Goal: Task Accomplishment & Management: Use online tool/utility

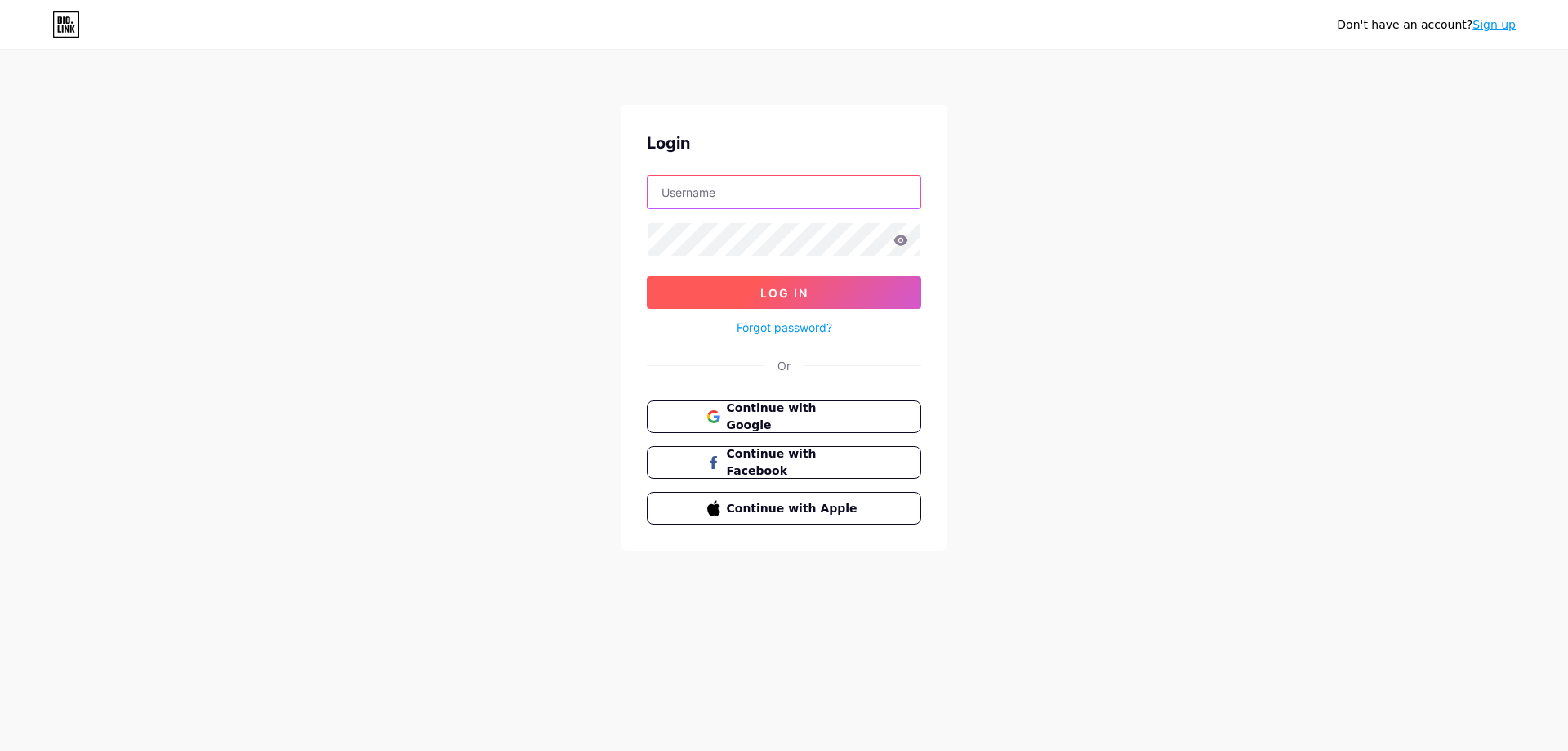
type input "[PERSON_NAME][EMAIL_ADDRESS][DOMAIN_NAME]"
click at [816, 297] on button "Log In" at bounding box center [784, 293] width 275 height 33
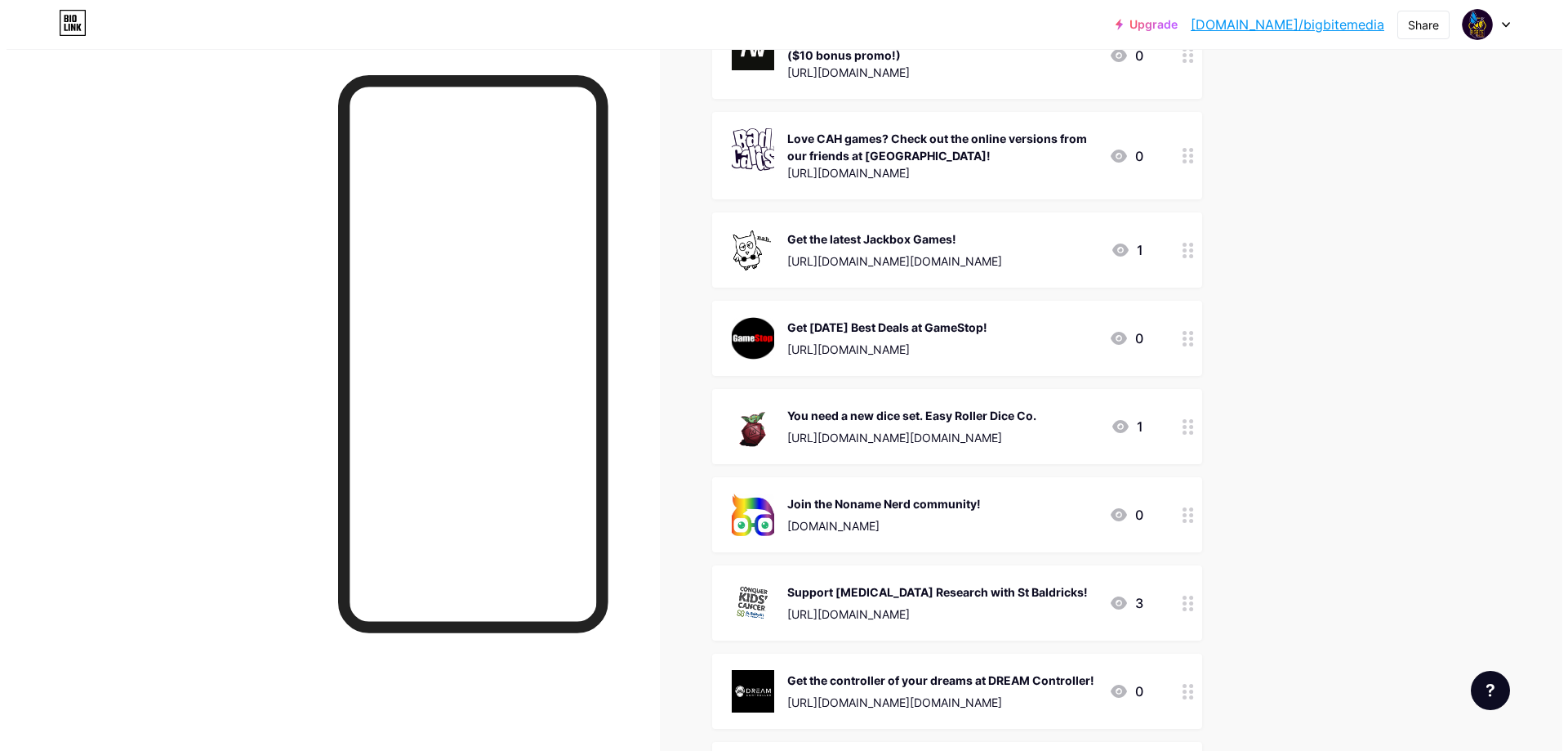
scroll to position [1062, 0]
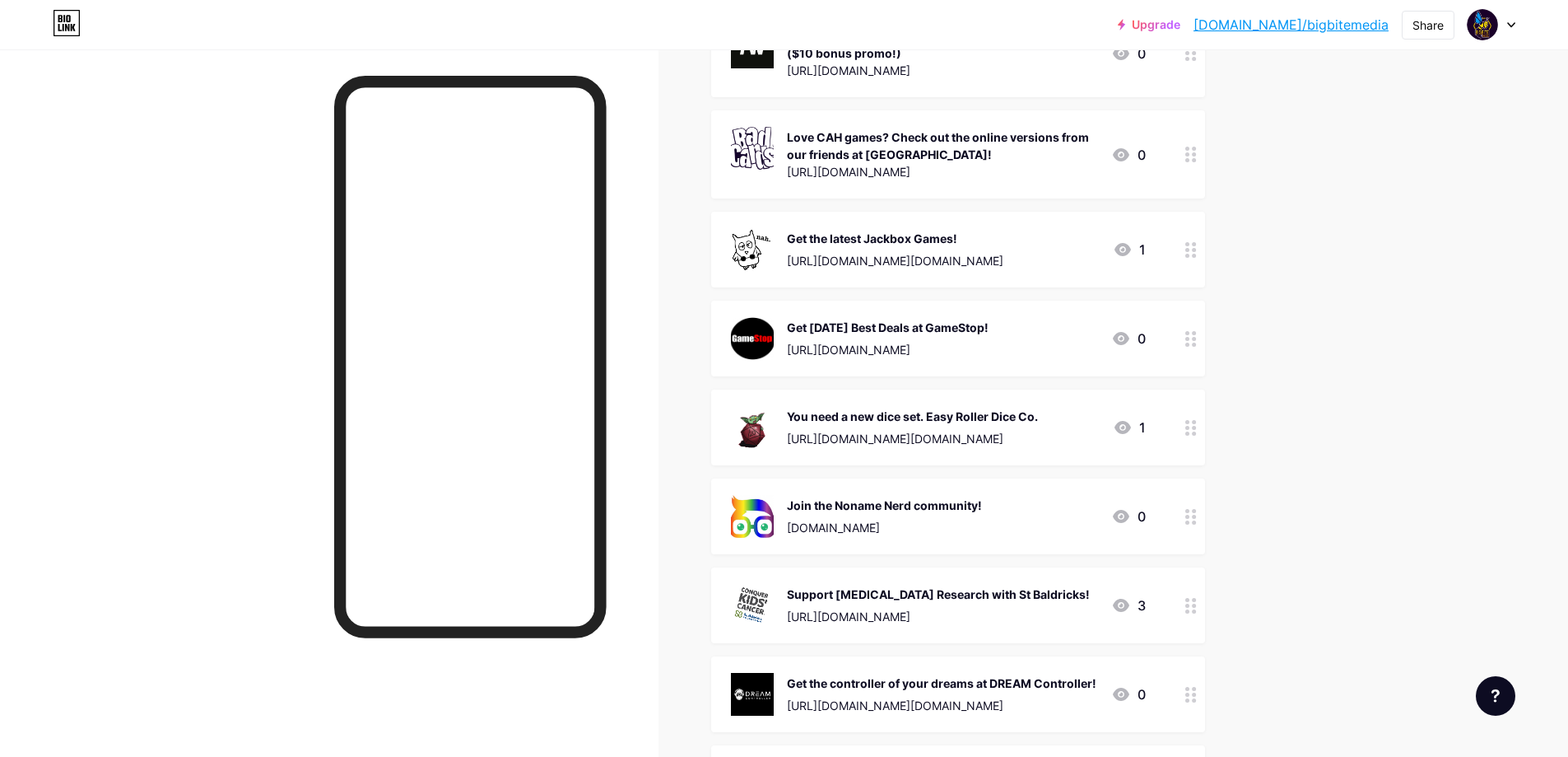
click at [1003, 261] on div "[URL][DOMAIN_NAME][DOMAIN_NAME]" at bounding box center [895, 260] width 217 height 18
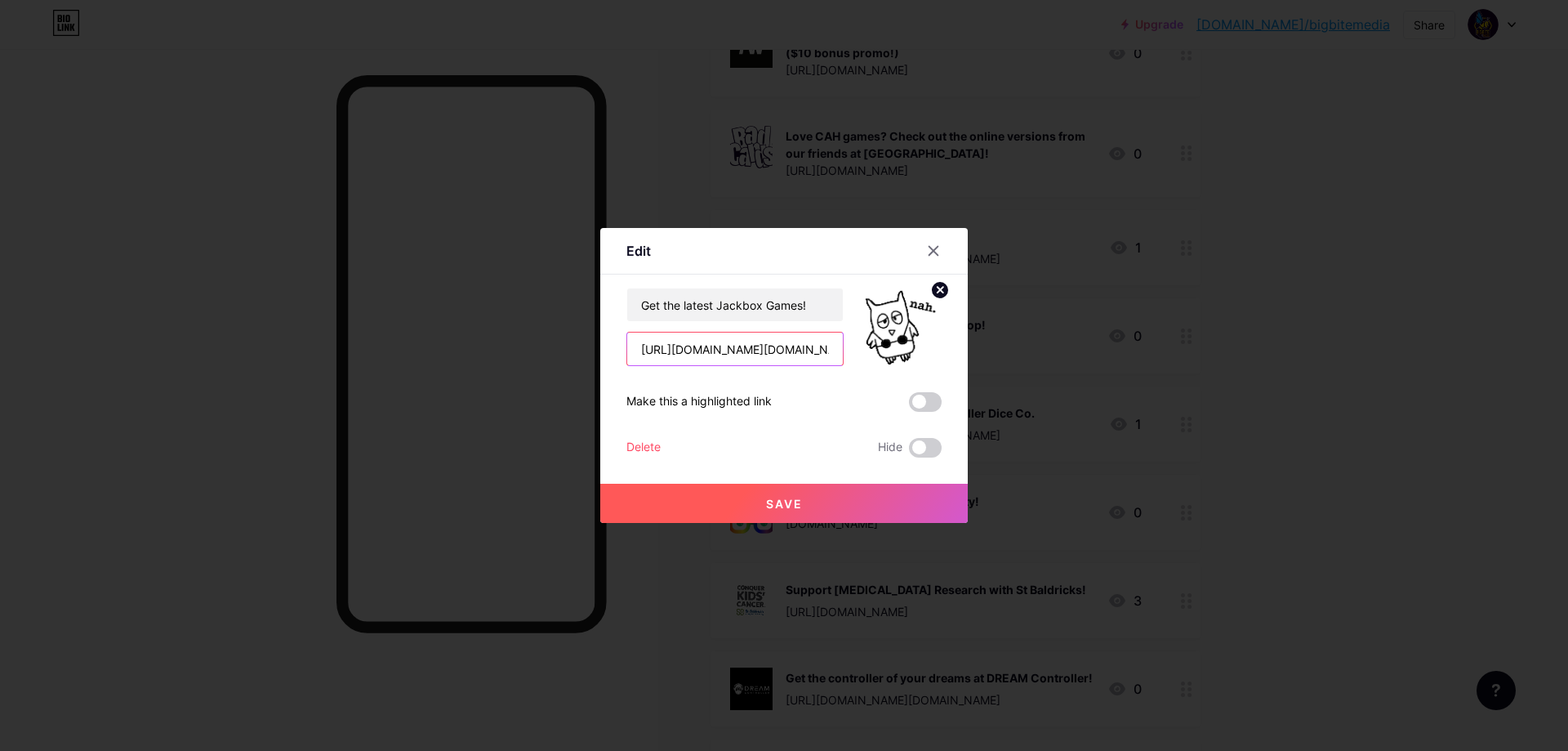
click at [750, 344] on input "[URL][DOMAIN_NAME][DOMAIN_NAME]" at bounding box center [735, 349] width 216 height 33
paste input "[DOMAIN_NAME][URL]"
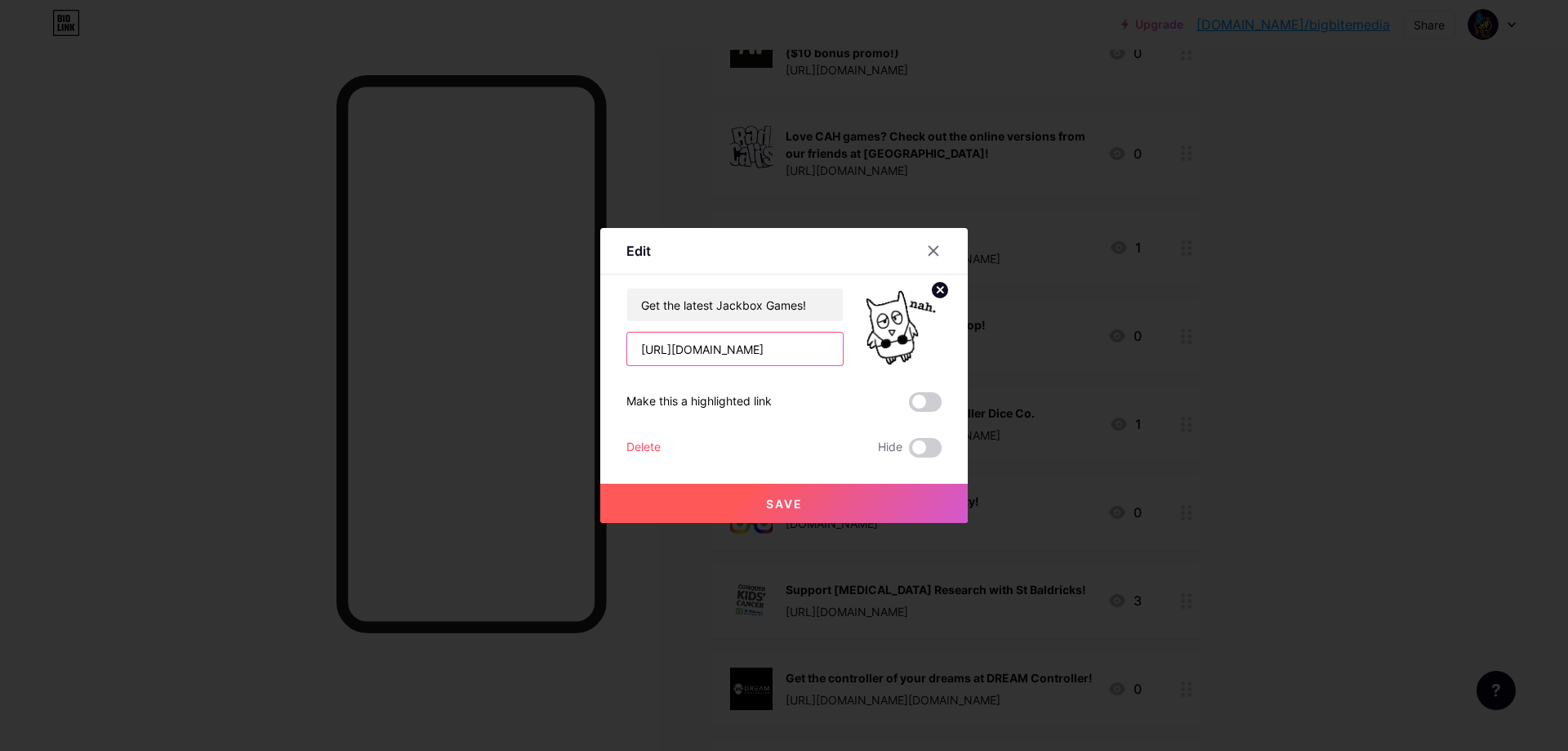
scroll to position [0, 406]
type input "[URL][DOMAIN_NAME]"
click at [784, 501] on span "Save" at bounding box center [784, 503] width 37 height 14
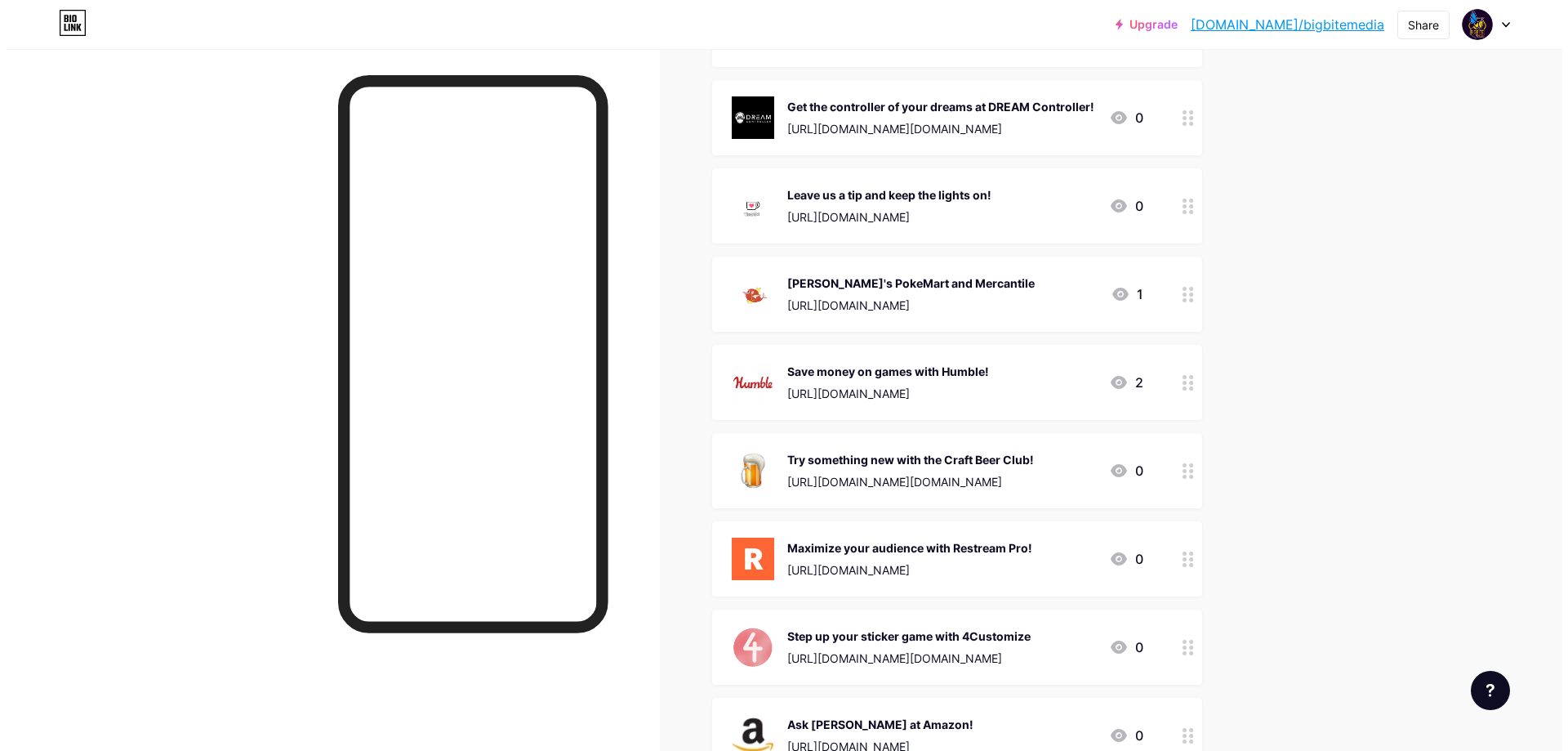
scroll to position [1634, 0]
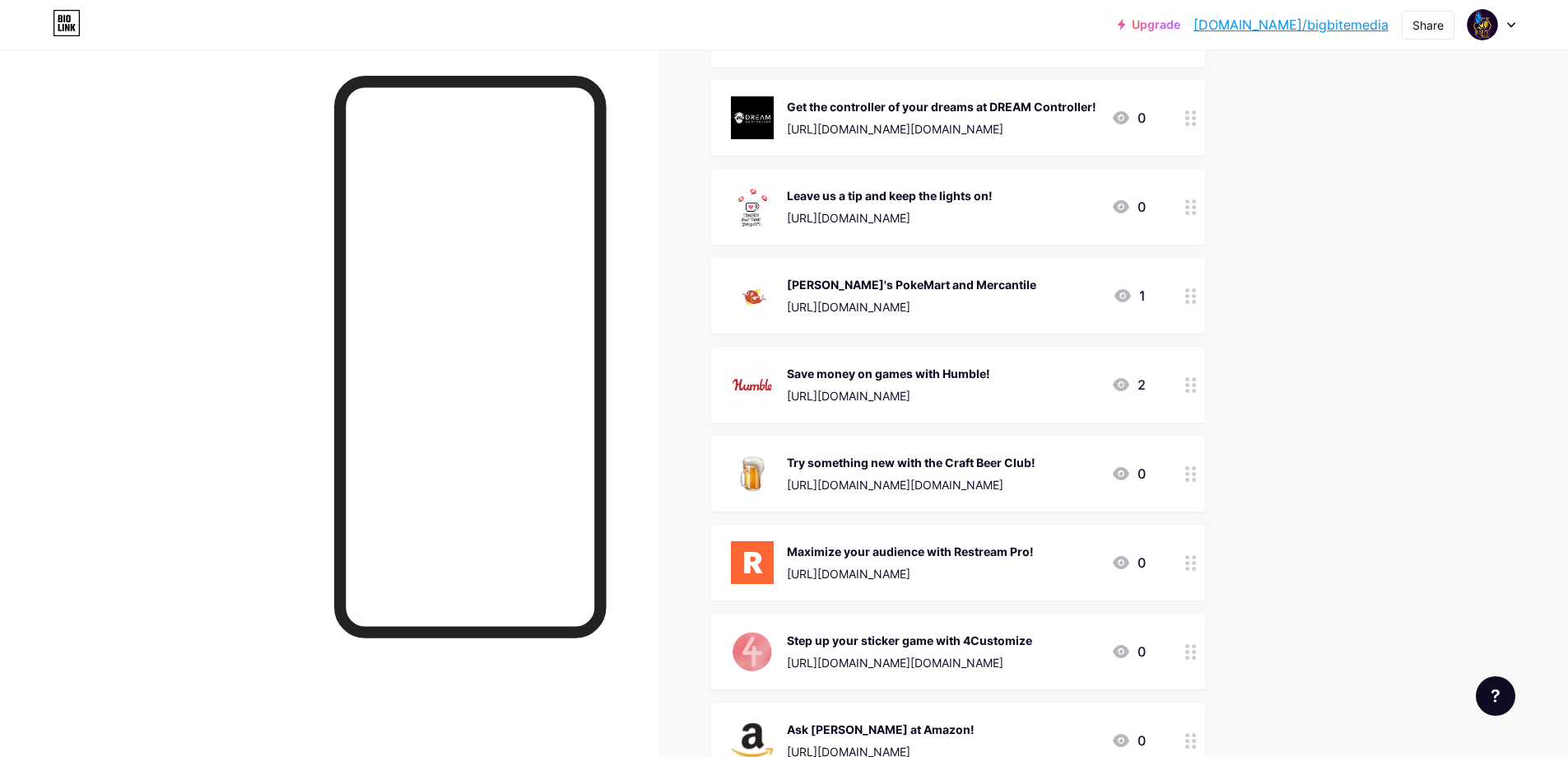
click at [1014, 477] on div "[URL][DOMAIN_NAME][DOMAIN_NAME]" at bounding box center [911, 485] width 248 height 18
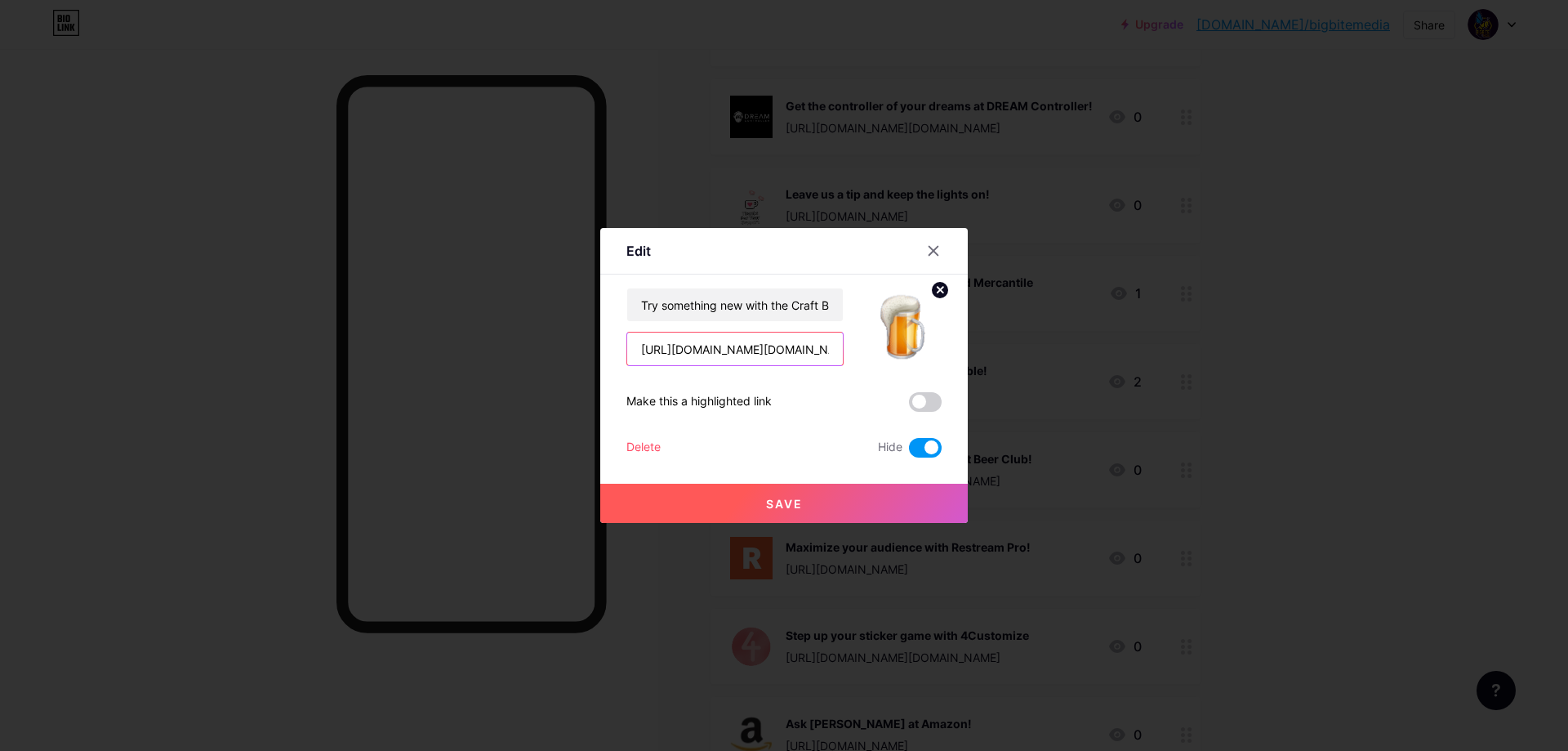
click at [743, 351] on input "[URL][DOMAIN_NAME][DOMAIN_NAME]" at bounding box center [735, 349] width 216 height 33
paste input "[DOMAIN_NAME][URL]"
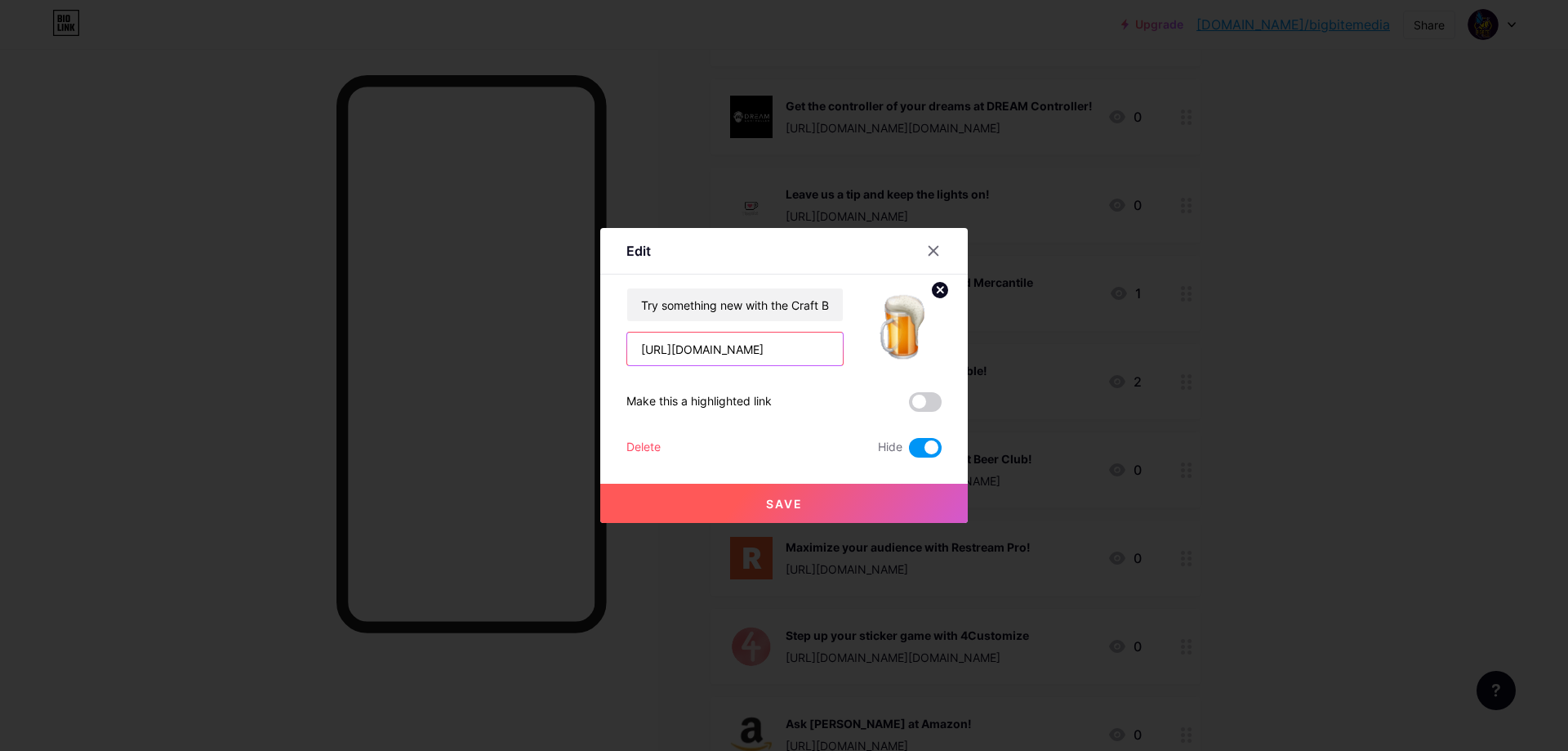
type input "[URL][DOMAIN_NAME]"
click at [766, 497] on span "Save" at bounding box center [784, 503] width 37 height 14
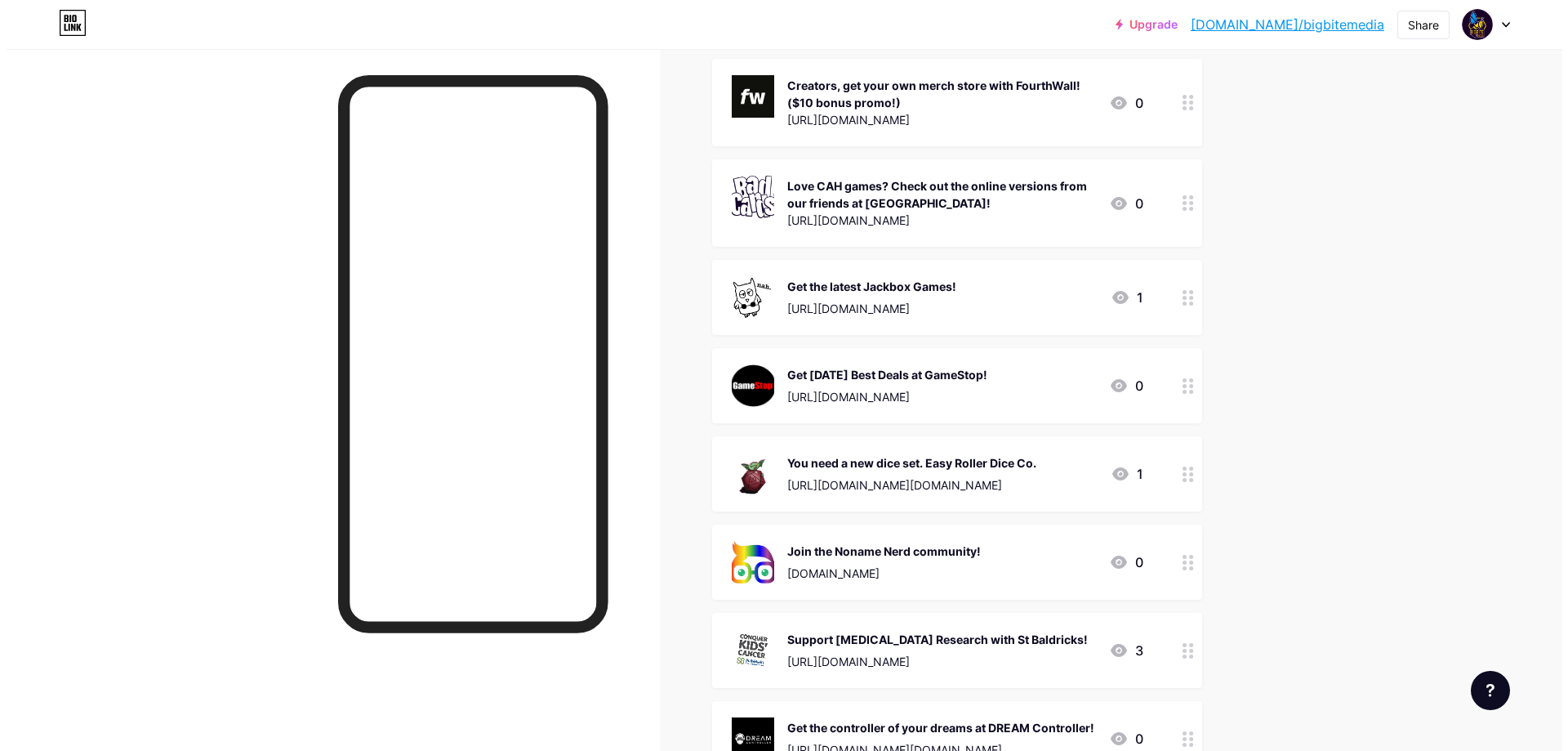
scroll to position [1062, 0]
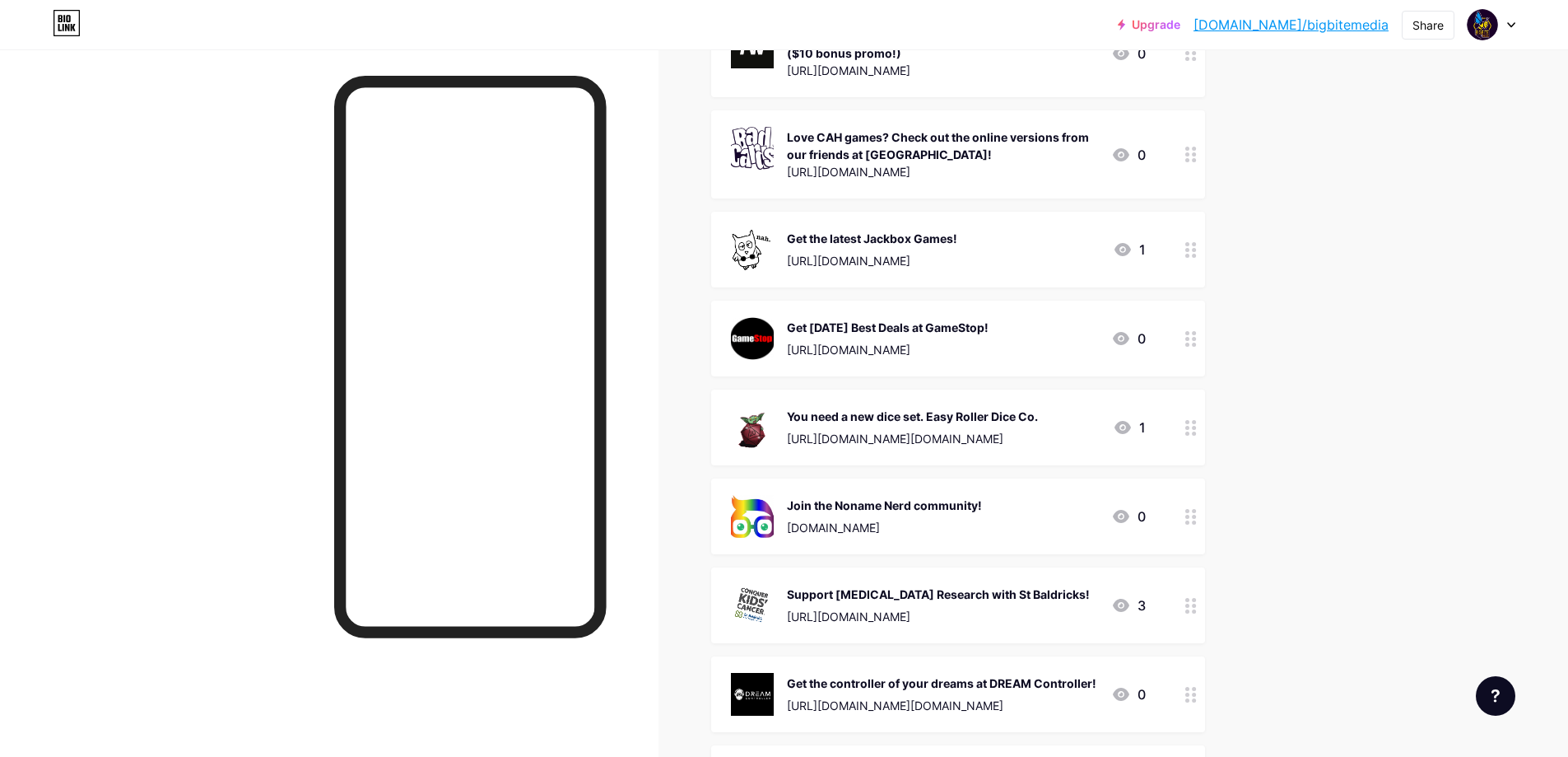
click at [1019, 431] on div "[URL][DOMAIN_NAME][DOMAIN_NAME]" at bounding box center [913, 439] width 251 height 18
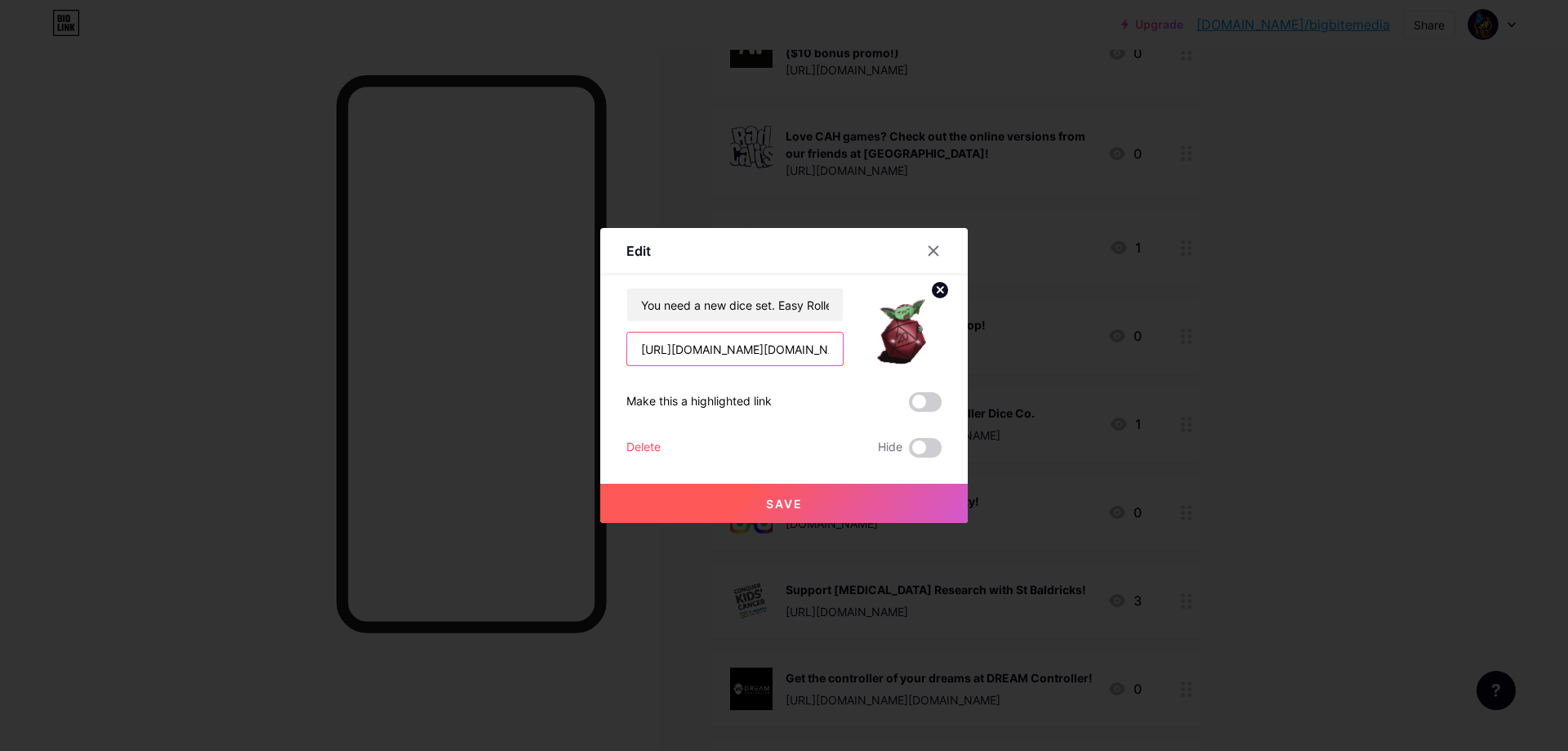
click at [679, 354] on input "[URL][DOMAIN_NAME][DOMAIN_NAME]" at bounding box center [735, 349] width 216 height 33
paste input "[DOMAIN_NAME][URL]"
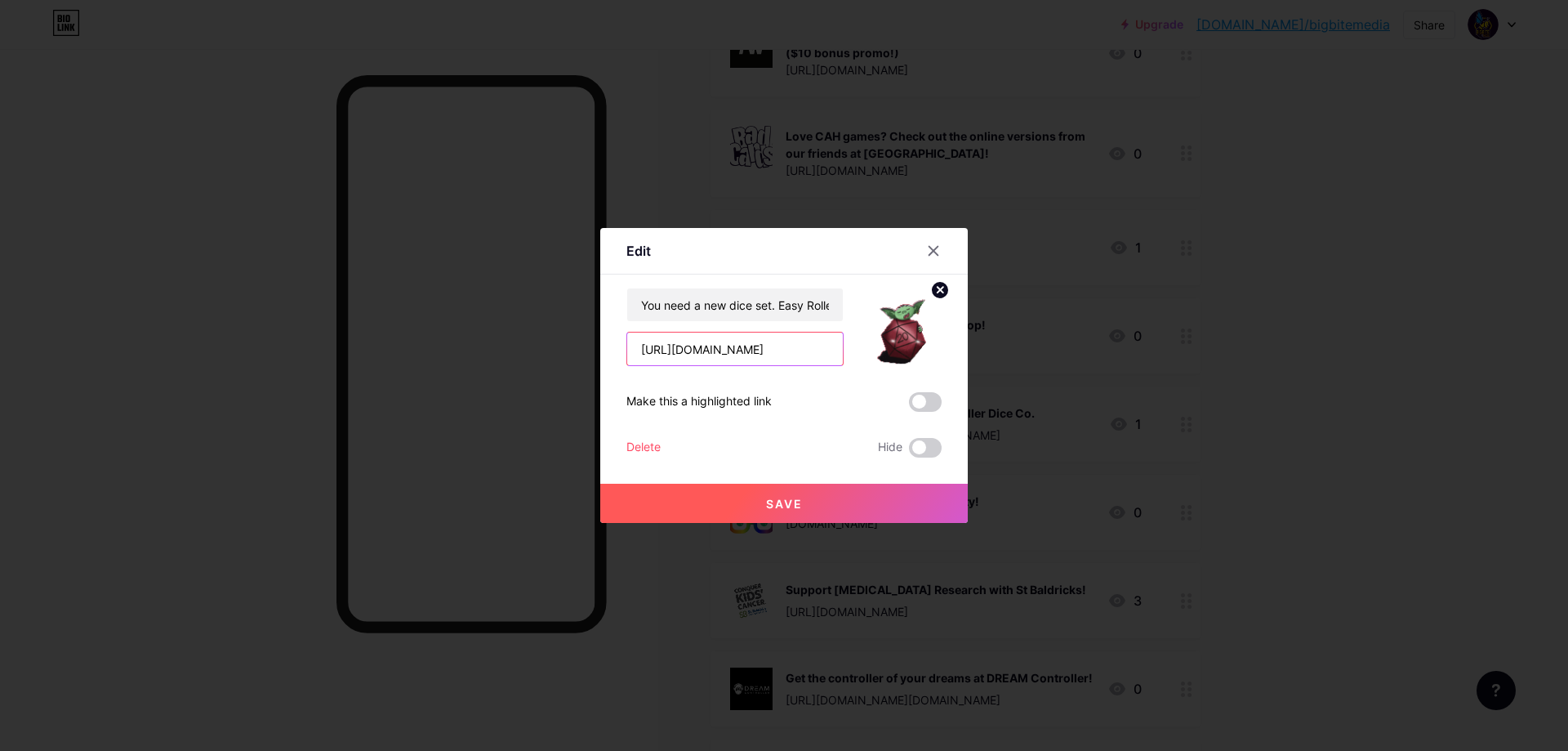
scroll to position [0, 253]
type input "[URL][DOMAIN_NAME]"
click at [766, 503] on span "Save" at bounding box center [784, 503] width 37 height 14
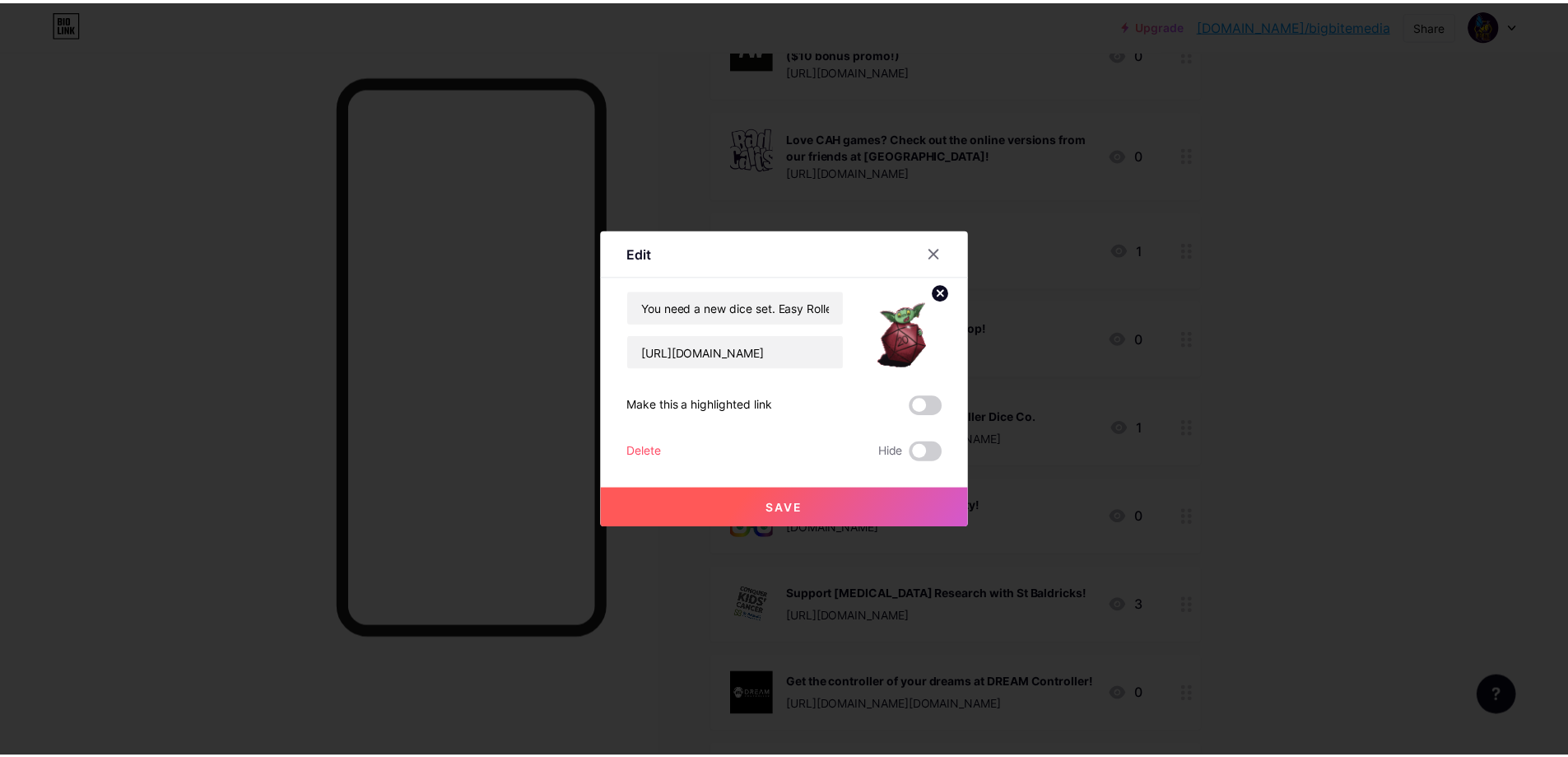
scroll to position [0, 0]
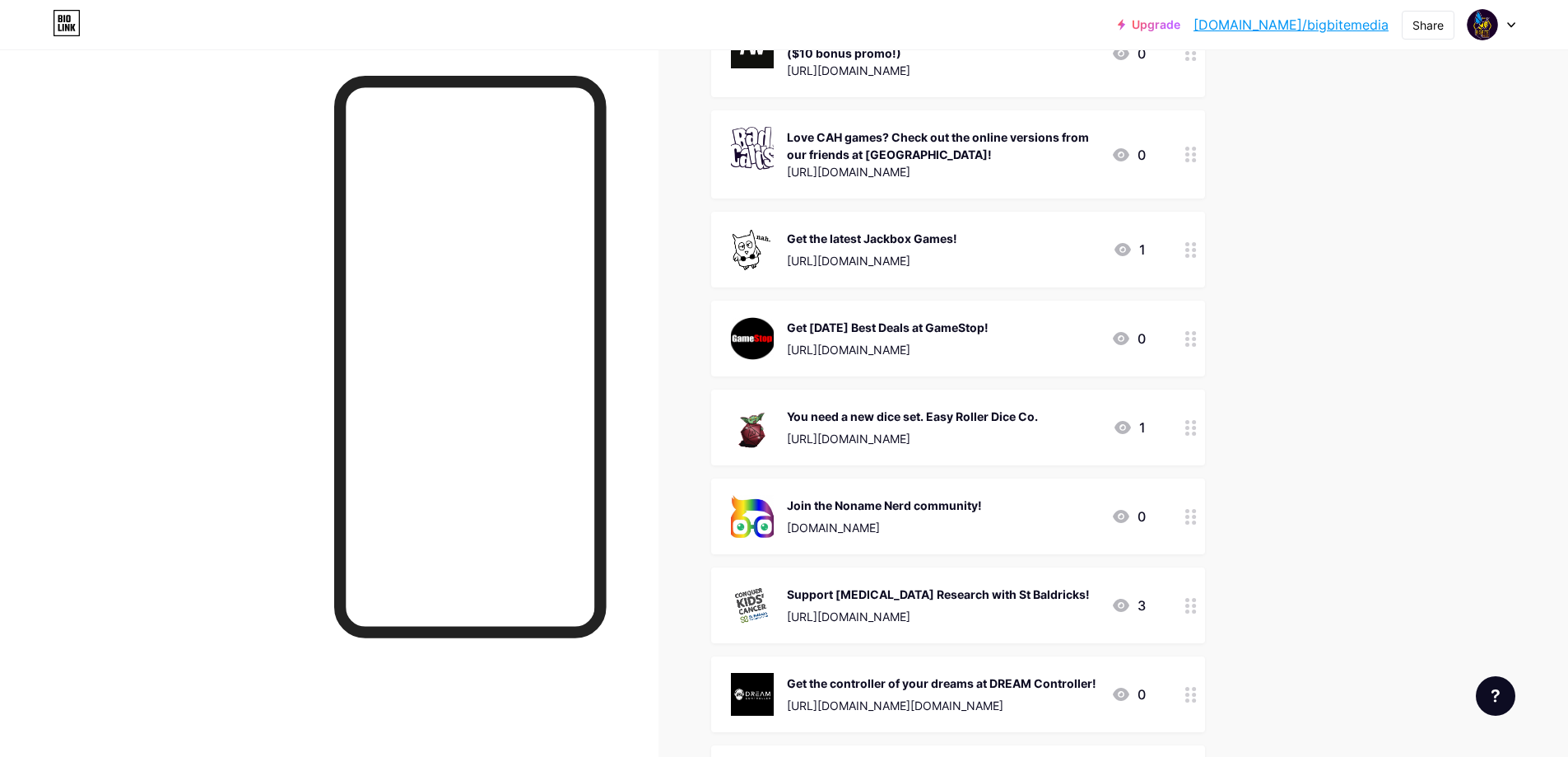
click at [1273, 401] on div "Links Posts Design Subscribers NEW Stats Settings + ADD LINK + ADD EMBED + Add …" at bounding box center [637, 551] width 1275 height 3144
click at [181, 545] on div at bounding box center [329, 428] width 659 height 757
click at [928, 435] on div "[URL][DOMAIN_NAME]" at bounding box center [913, 439] width 251 height 18
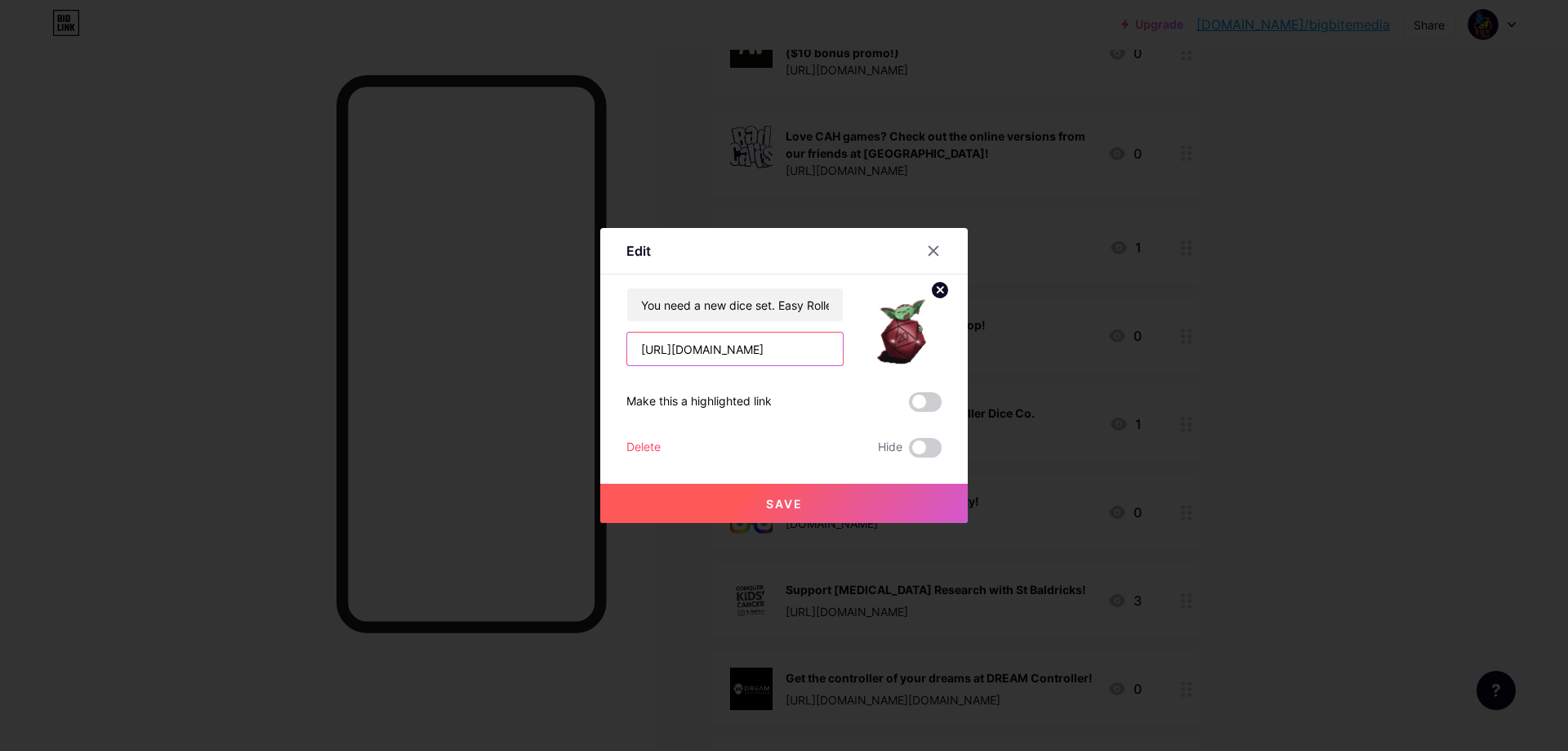
click at [765, 352] on input "[URL][DOMAIN_NAME]" at bounding box center [735, 349] width 216 height 33
click at [1388, 231] on div at bounding box center [784, 376] width 1568 height 751
